Goal: Book appointment/travel/reservation

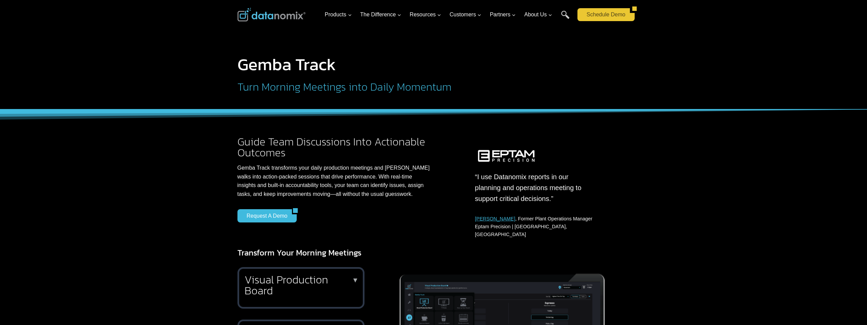
click at [595, 14] on link "Schedule Demo" at bounding box center [603, 14] width 52 height 13
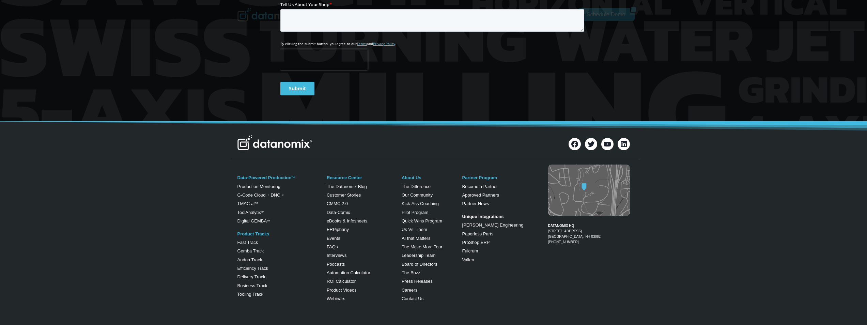
scroll to position [394, 0]
